Goal: Task Accomplishment & Management: Manage account settings

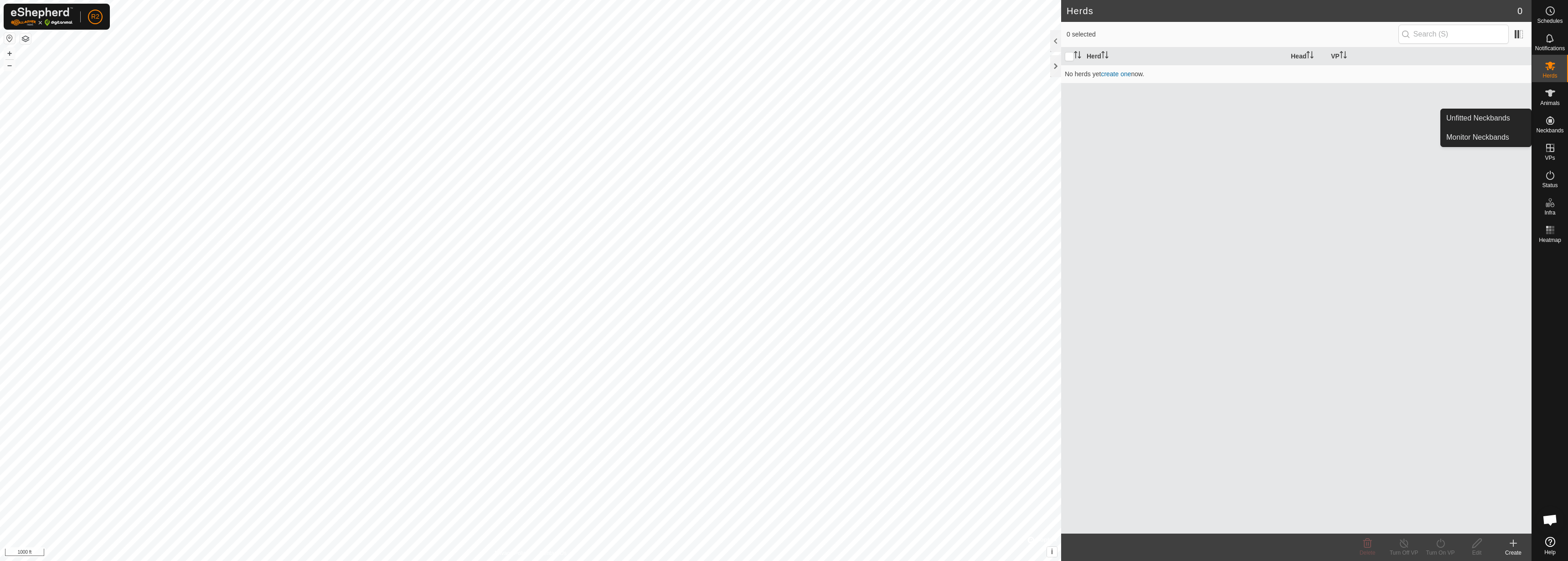
click at [784, 125] on icon at bounding box center [1550, 120] width 11 height 11
click at [784, 116] on link "Unfitted Neckbands" at bounding box center [1486, 118] width 90 height 18
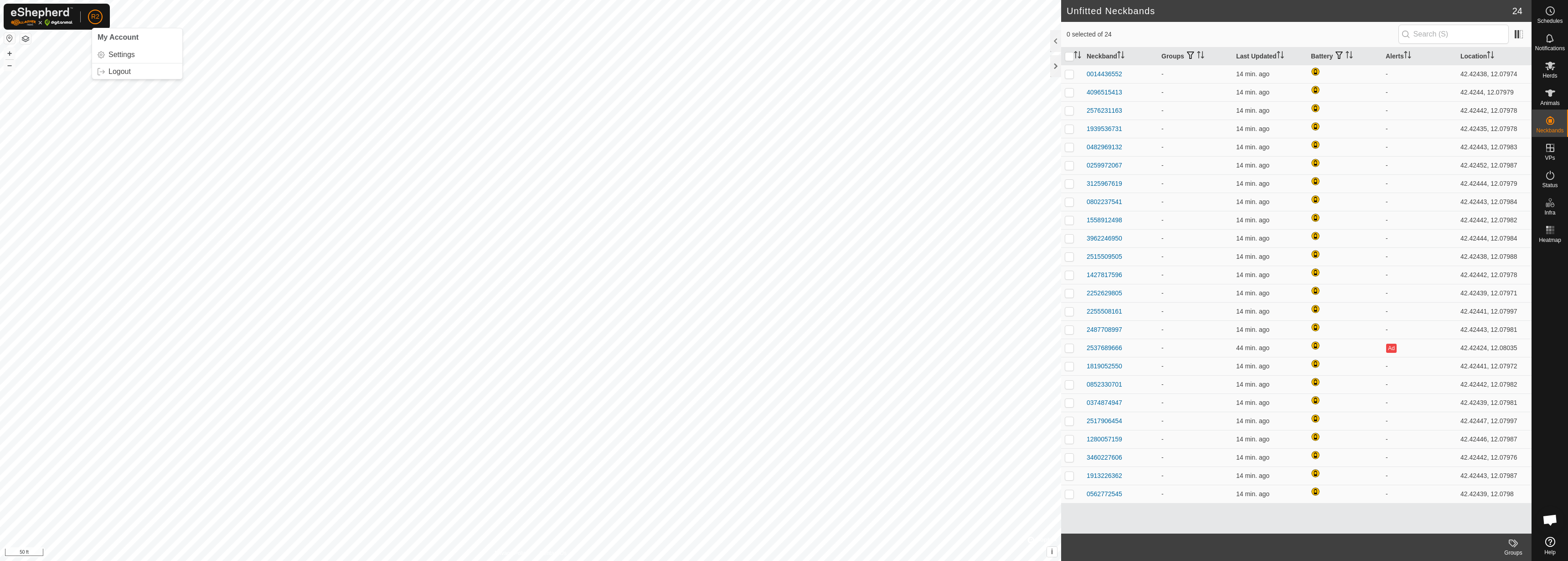
click at [10, 37] on button "button" at bounding box center [9, 37] width 11 height 11
click at [117, 51] on link "Settings" at bounding box center [137, 54] width 90 height 15
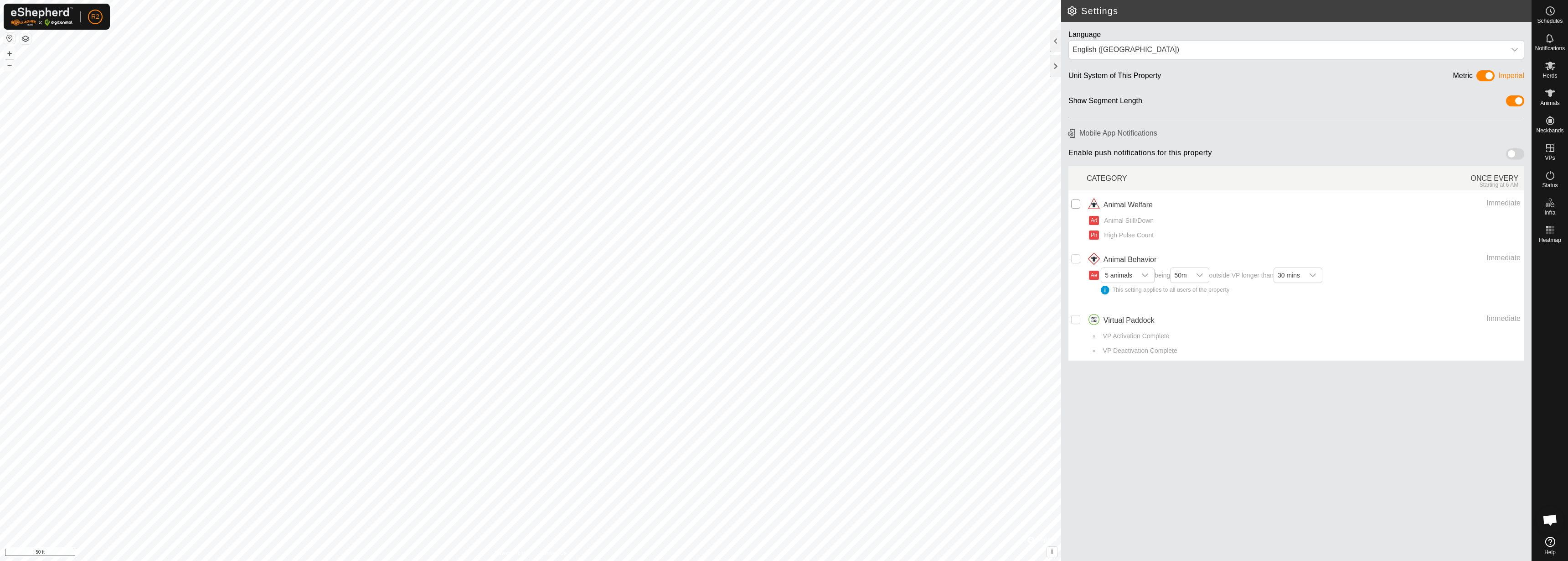
click at [784, 202] on input "checkbox" at bounding box center [1075, 204] width 9 height 9
checkbox input "true"
click at [784, 274] on icon "dropdown trigger" at bounding box center [1145, 275] width 7 height 7
click at [784, 258] on input "Row Unselected" at bounding box center [1075, 258] width 9 height 9
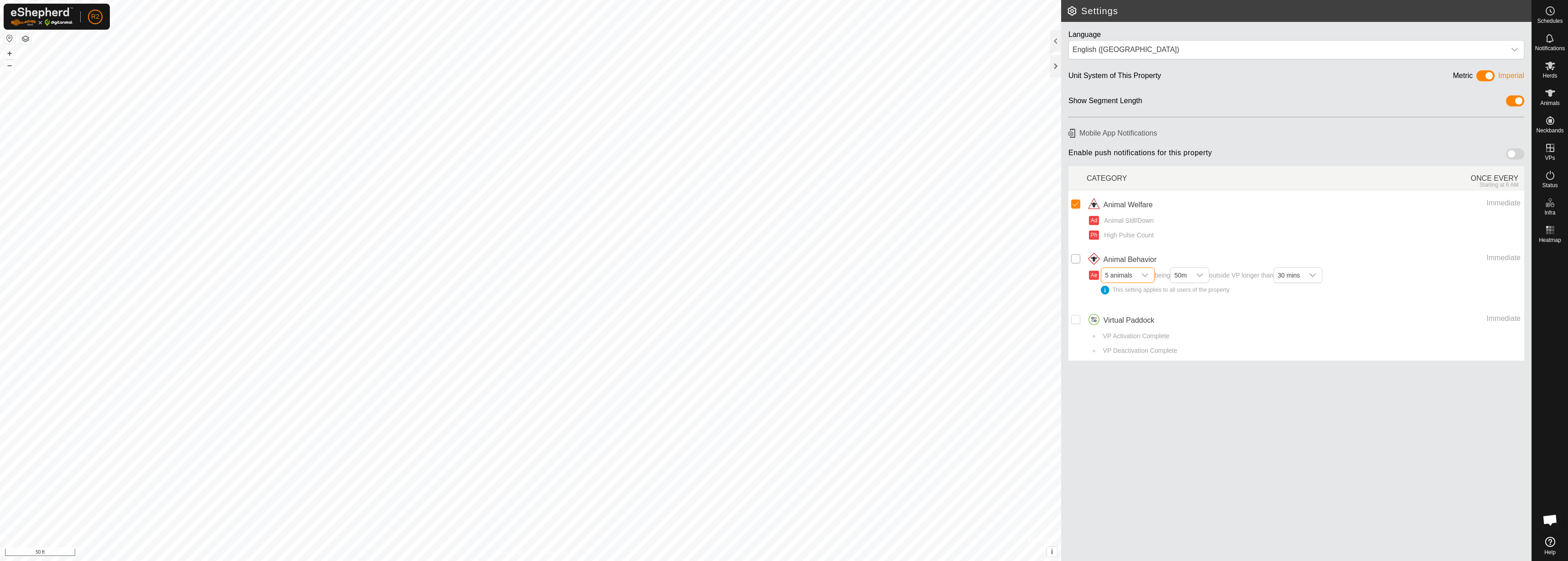
checkbox input "true"
click at [784, 315] on input "Row Unselected" at bounding box center [1075, 319] width 9 height 9
checkbox input "true"
click at [784, 323] on icon "dropdown trigger" at bounding box center [1511, 323] width 7 height 7
click at [784, 323] on div "dropdown trigger" at bounding box center [1511, 323] width 18 height 18
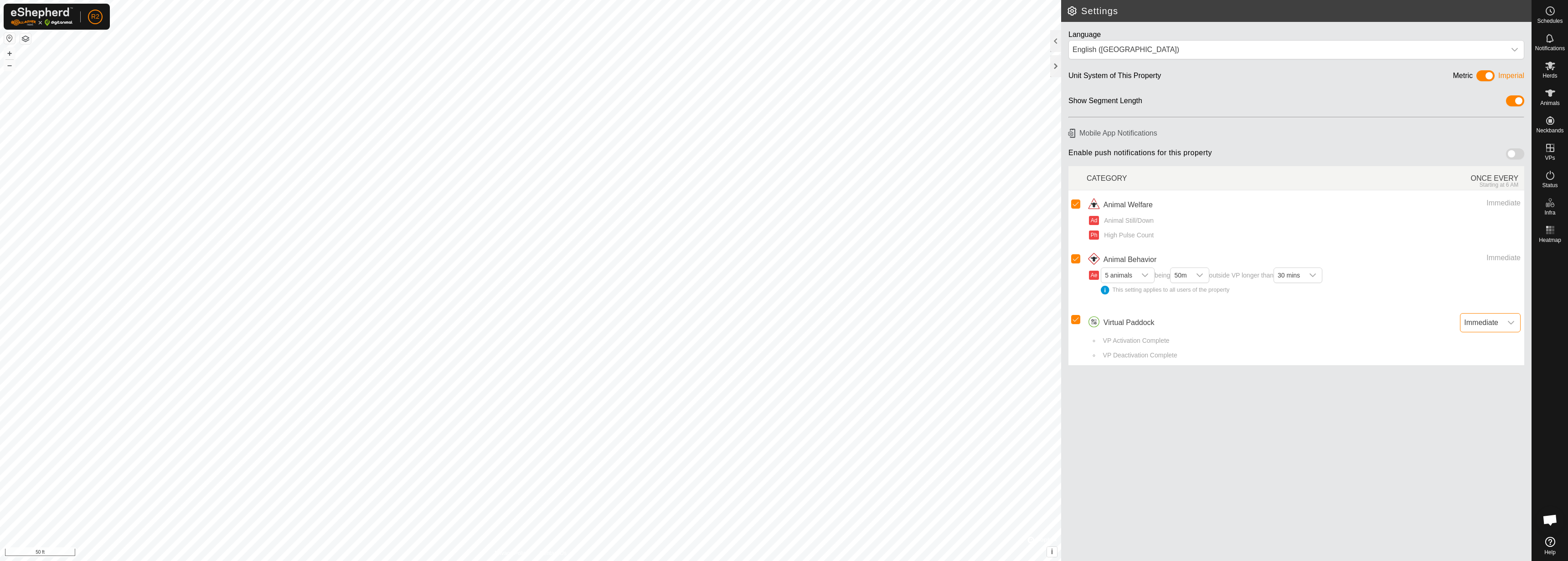
click at [784, 265] on div "Immediate" at bounding box center [1430, 260] width 181 height 15
click at [784, 273] on span "30 mins" at bounding box center [1289, 275] width 30 height 15
click at [784, 278] on span "30 mins" at bounding box center [1289, 275] width 30 height 15
click at [784, 295] on li "10 mins" at bounding box center [1299, 292] width 48 height 16
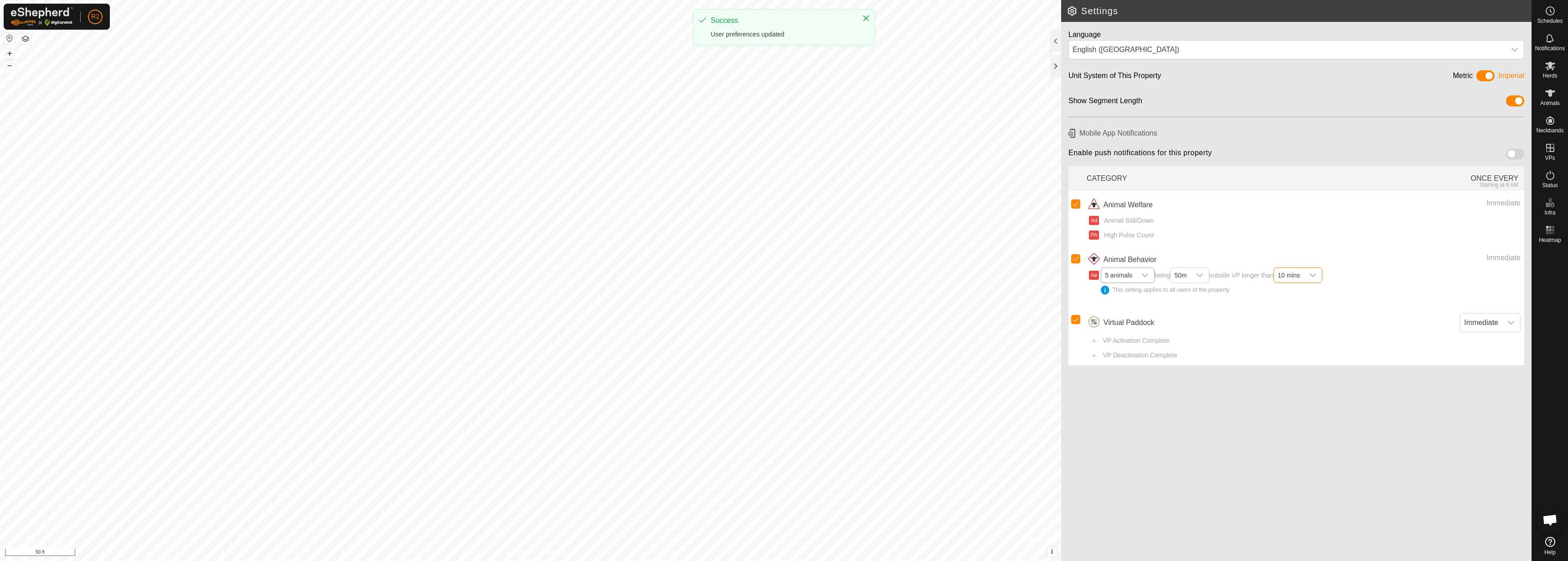
click at [784, 274] on div "dropdown trigger" at bounding box center [1145, 275] width 18 height 15
click at [784, 289] on li "1 animal" at bounding box center [1128, 292] width 53 height 16
click at [784, 289] on div "This setting applies to all users of the property" at bounding box center [1210, 290] width 218 height 8
drag, startPoint x: 1168, startPoint y: 371, endPoint x: 1166, endPoint y: 364, distance: 7.3
click at [784, 367] on article "Mobile App Notifications Enable push notifications for this property CATEGORY O…" at bounding box center [1297, 247] width 471 height 251
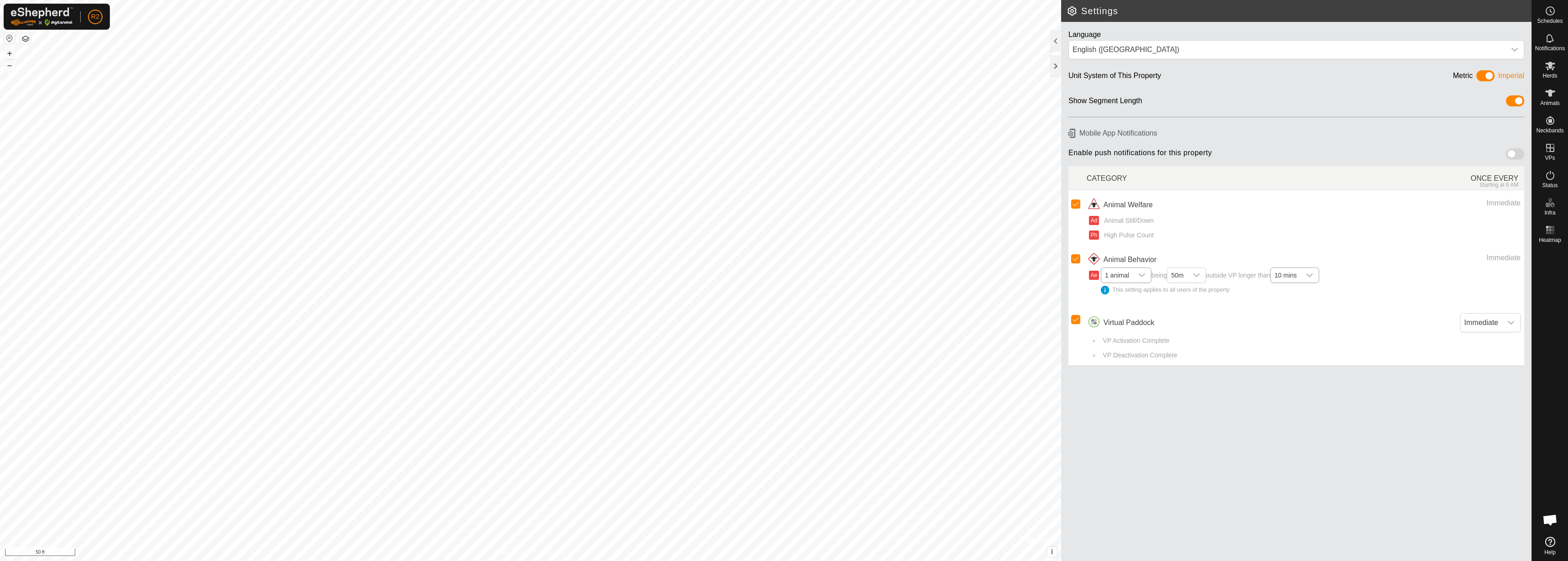
click at [784, 10] on h2 "Settings" at bounding box center [1299, 11] width 465 height 11
click at [107, 11] on div "R2 My Account Settings Logout" at bounding box center [57, 16] width 106 height 26
click at [8, 36] on button "button" at bounding box center [9, 37] width 11 height 11
click at [784, 34] on icon at bounding box center [1550, 37] width 11 height 11
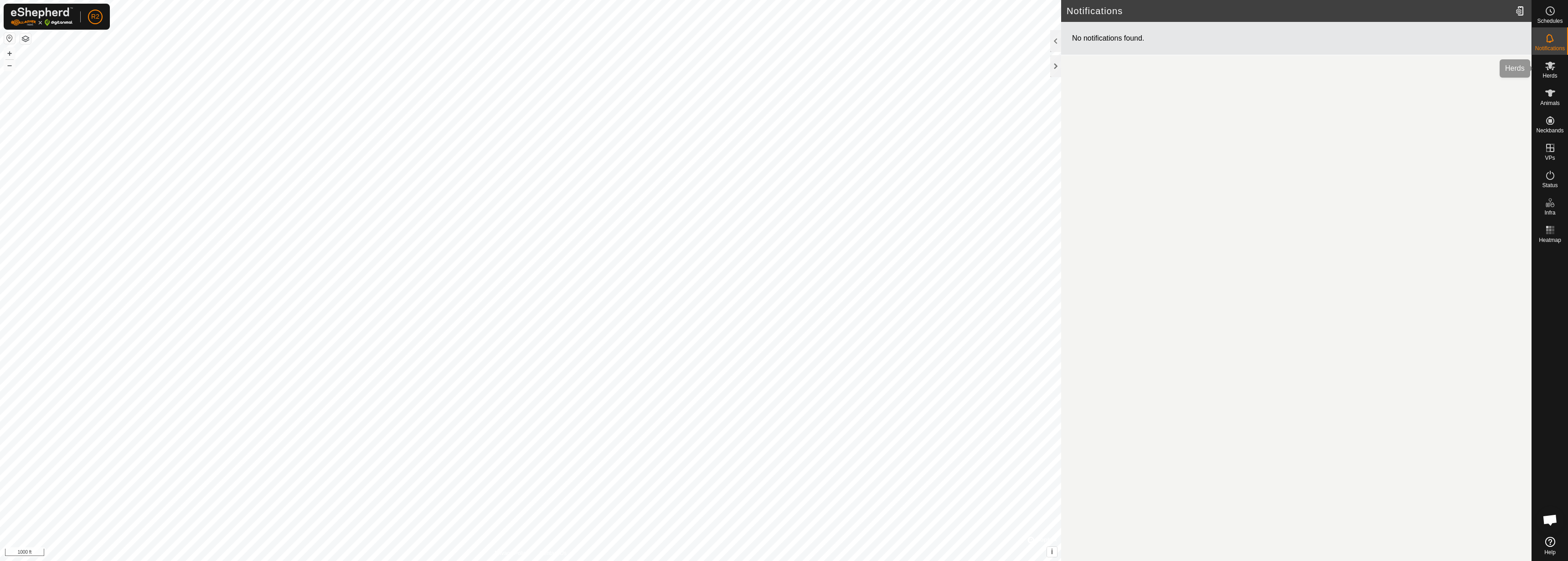
click at [784, 63] on icon at bounding box center [1550, 66] width 10 height 8
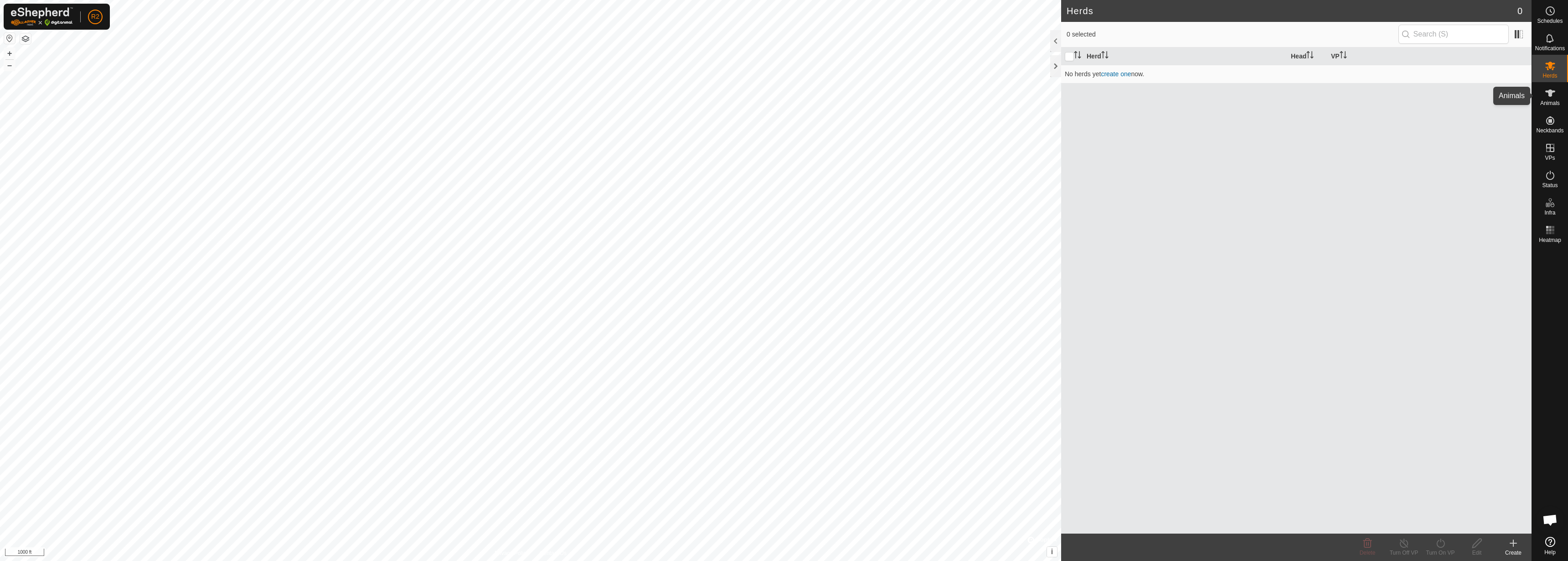
click at [784, 93] on icon at bounding box center [1550, 93] width 11 height 11
click at [784, 117] on icon at bounding box center [1550, 120] width 8 height 8
click at [784, 117] on link "Unfitted Neckbands" at bounding box center [1486, 118] width 90 height 18
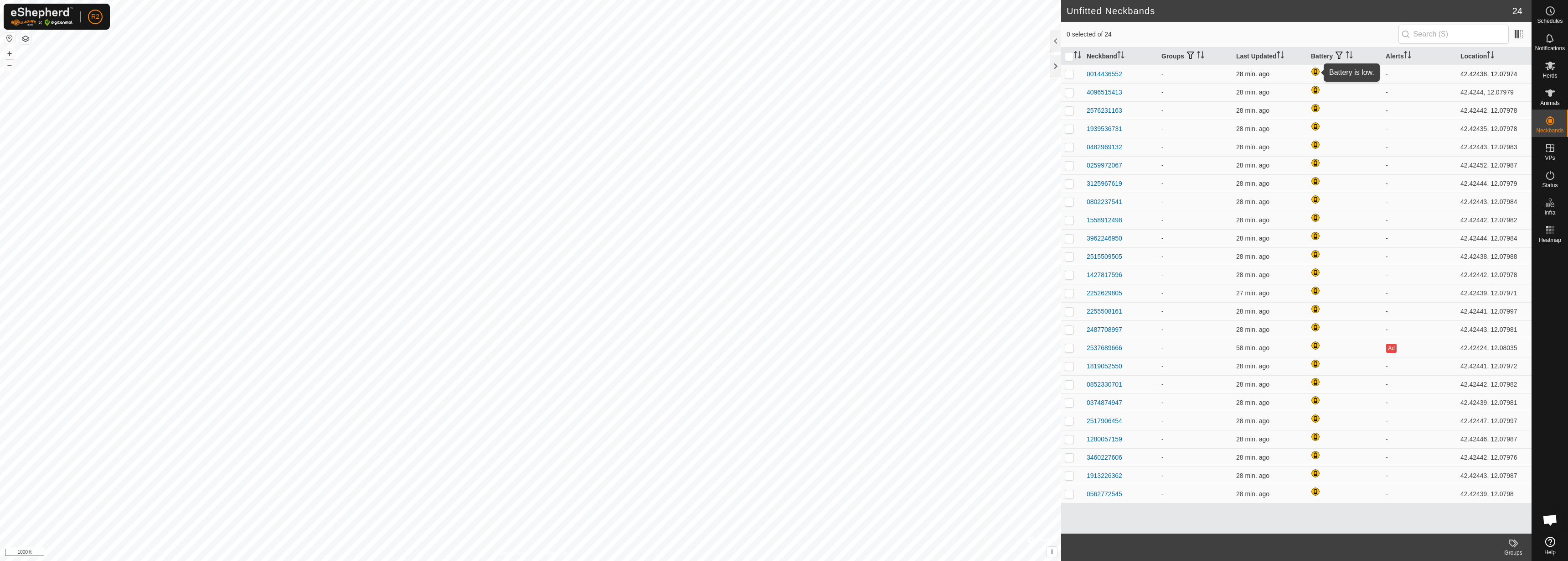
click at [784, 72] on div at bounding box center [1316, 72] width 11 height 11
click at [784, 65] on div at bounding box center [1055, 66] width 11 height 22
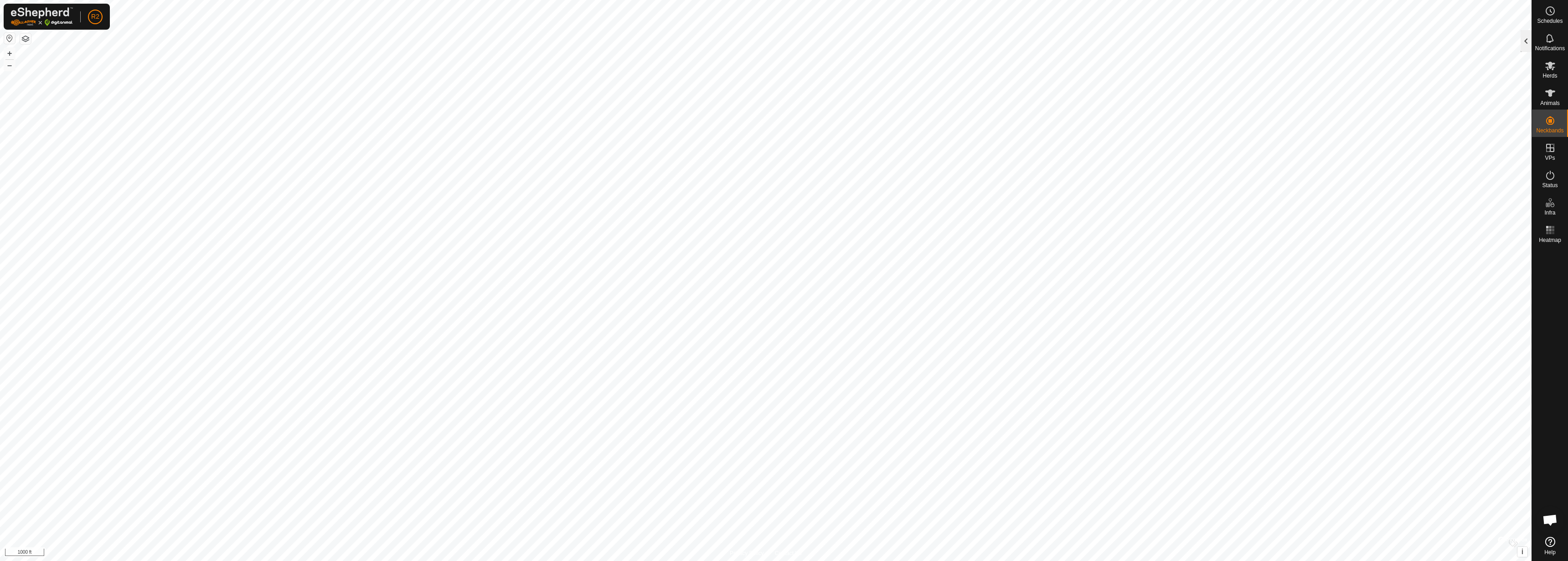
click at [784, 37] on div at bounding box center [1526, 41] width 11 height 22
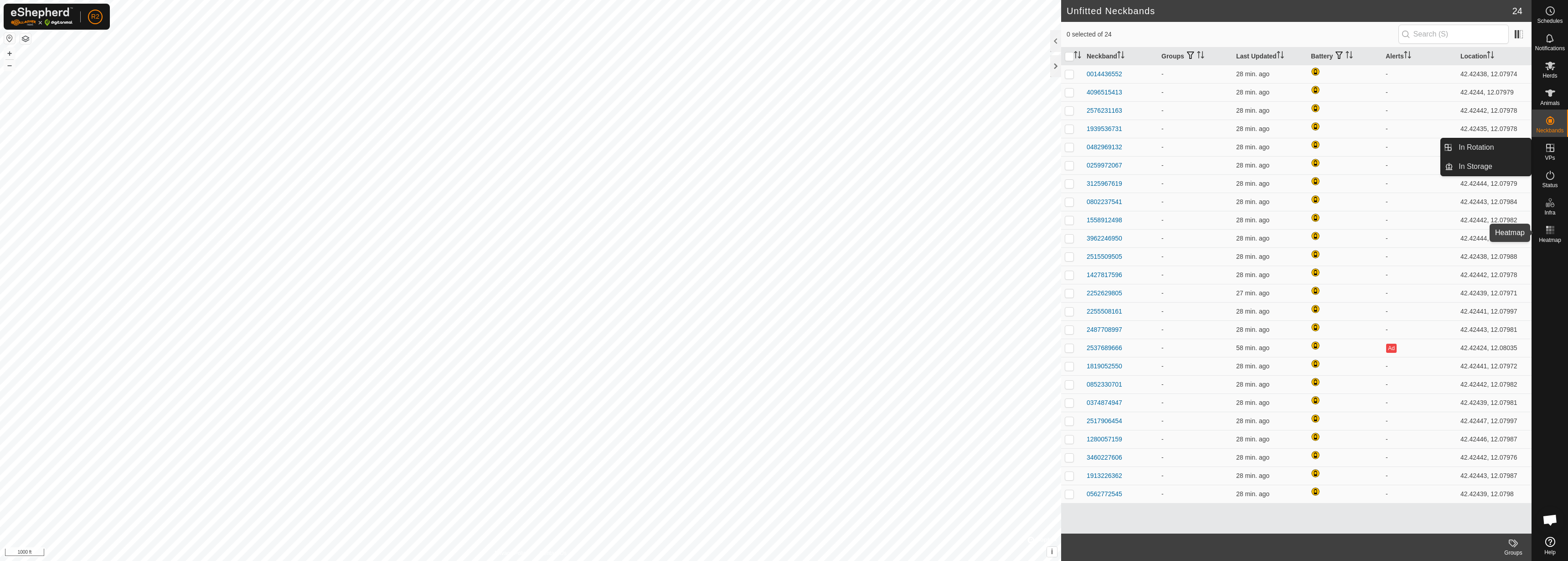
click at [784, 232] on icon at bounding box center [1550, 229] width 11 height 11
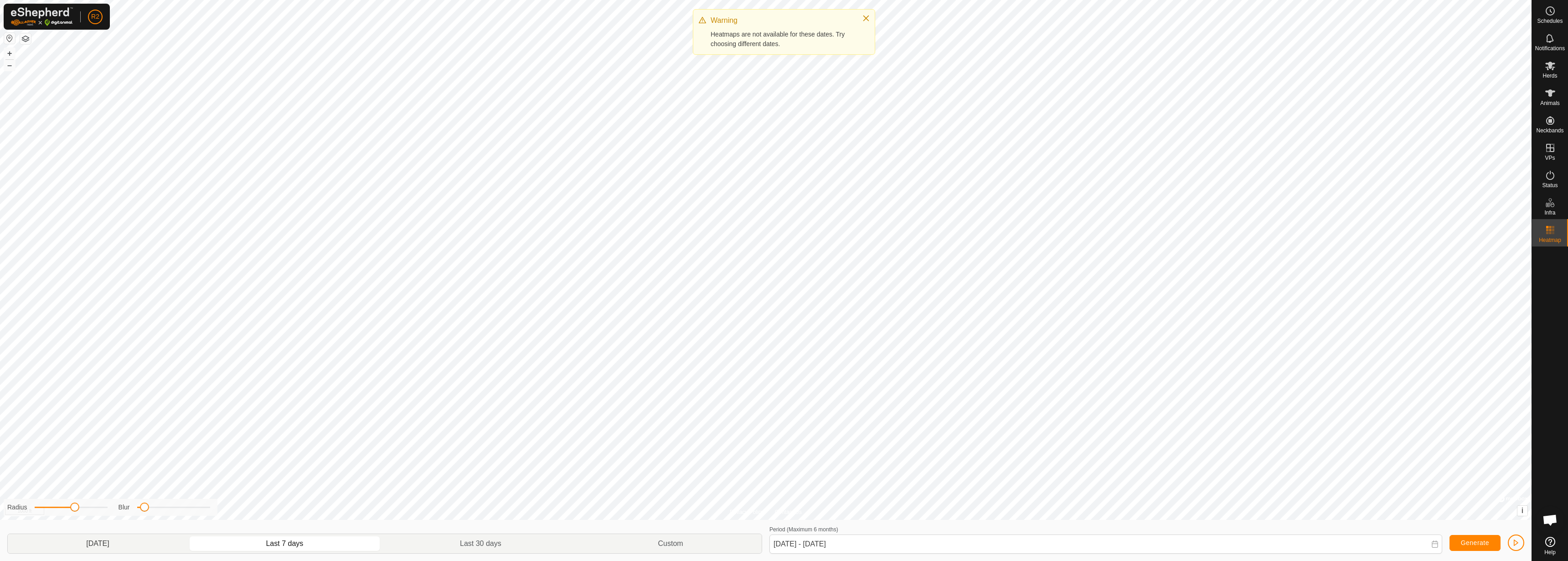
click at [124, 545] on p-togglebutton "[DATE]" at bounding box center [98, 543] width 180 height 19
type input "[DATE] - [DATE]"
click at [136, 535] on p-togglebutton "[DATE]" at bounding box center [98, 543] width 180 height 19
